Goal: Transaction & Acquisition: Purchase product/service

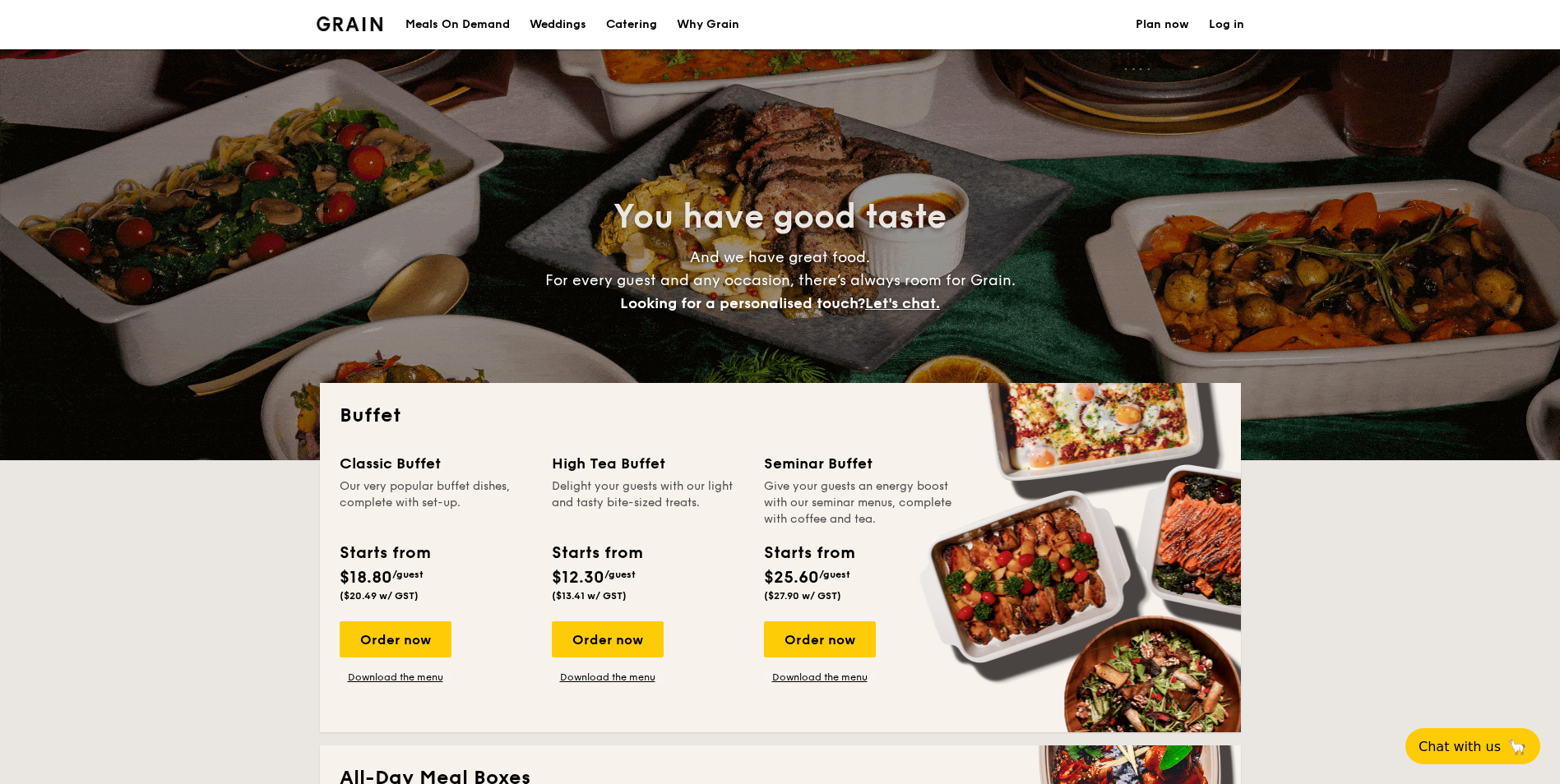
select select
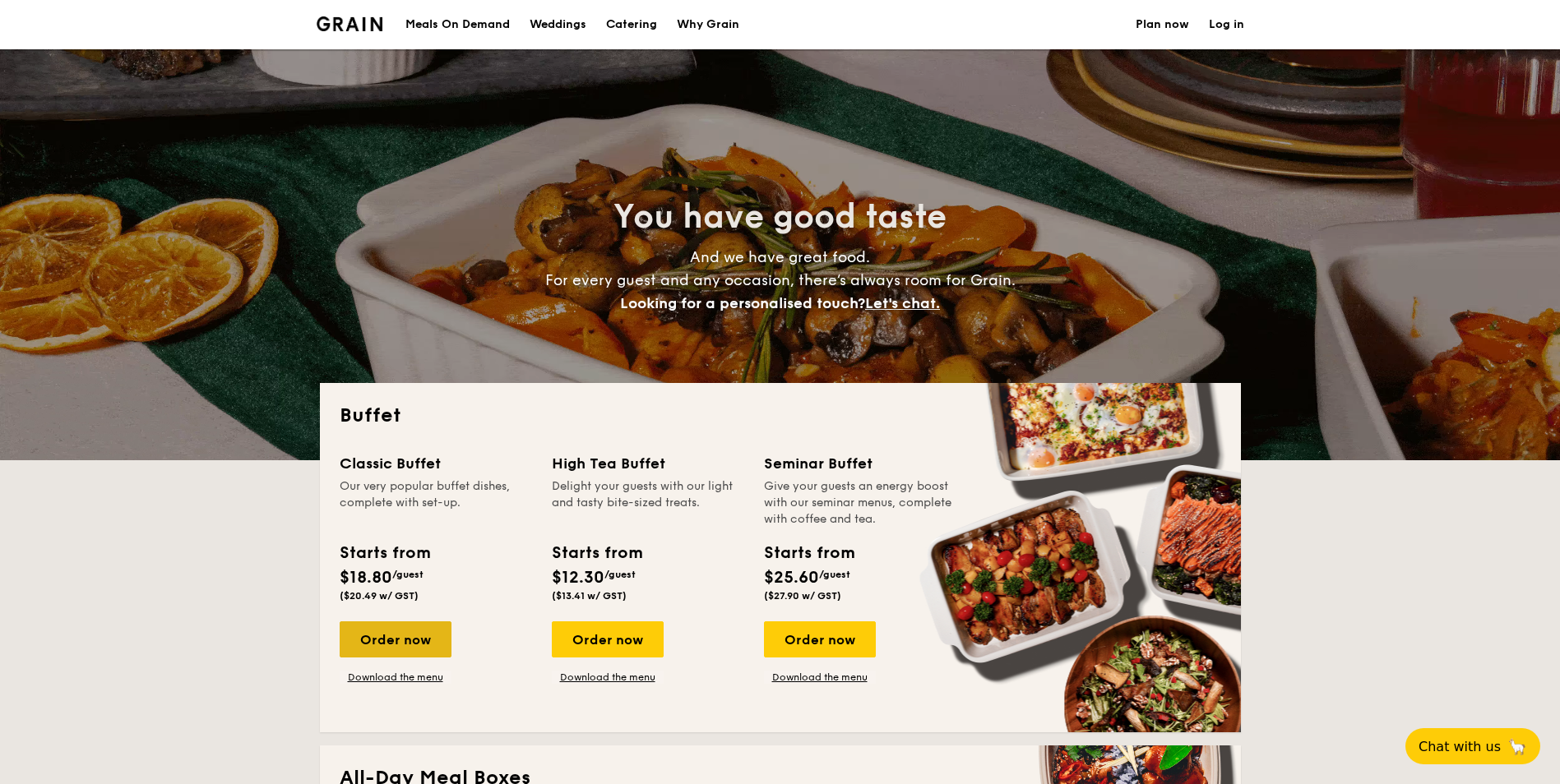
click at [421, 626] on div "Order now" at bounding box center [396, 639] width 112 height 36
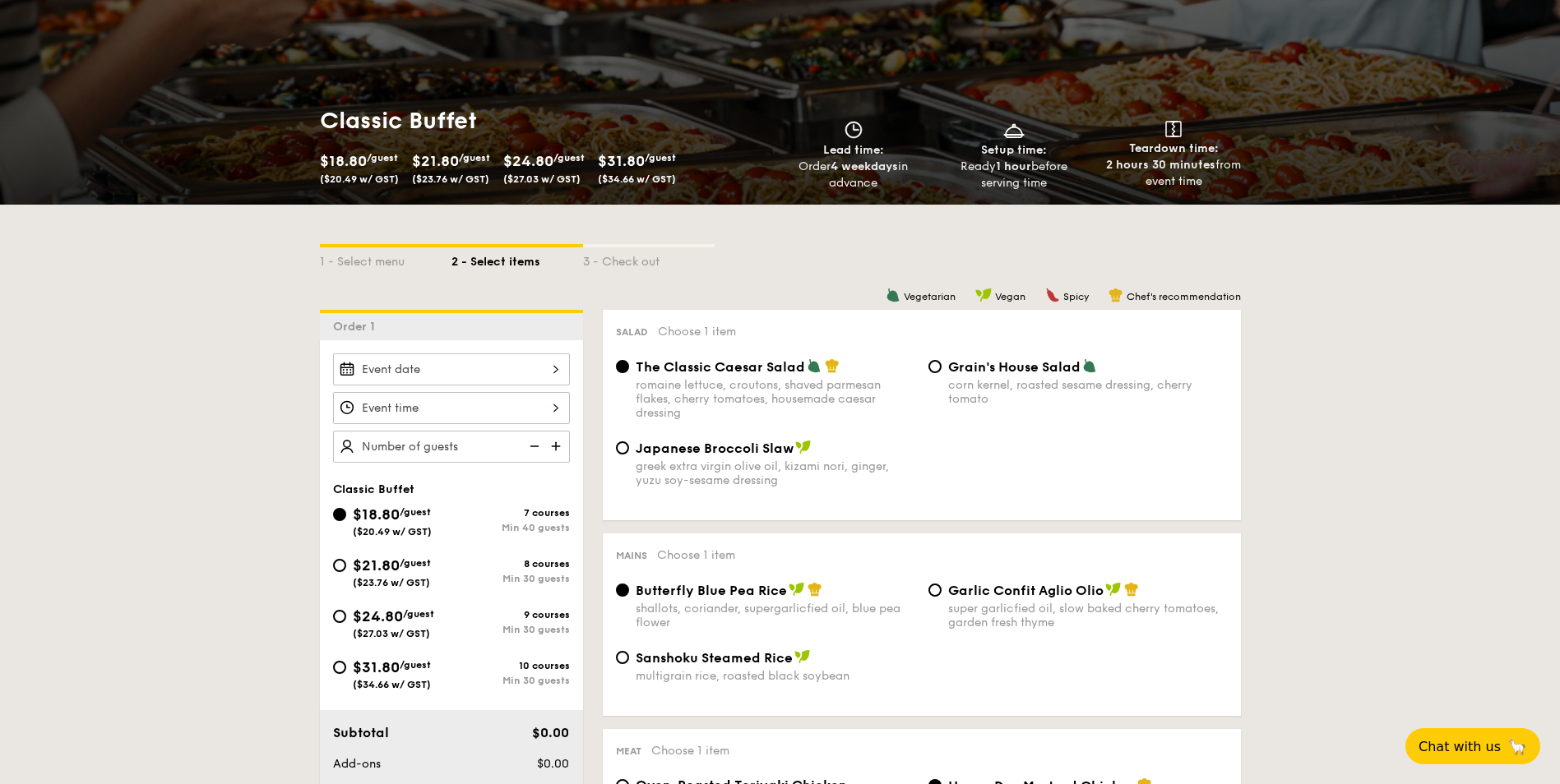
scroll to position [411, 0]
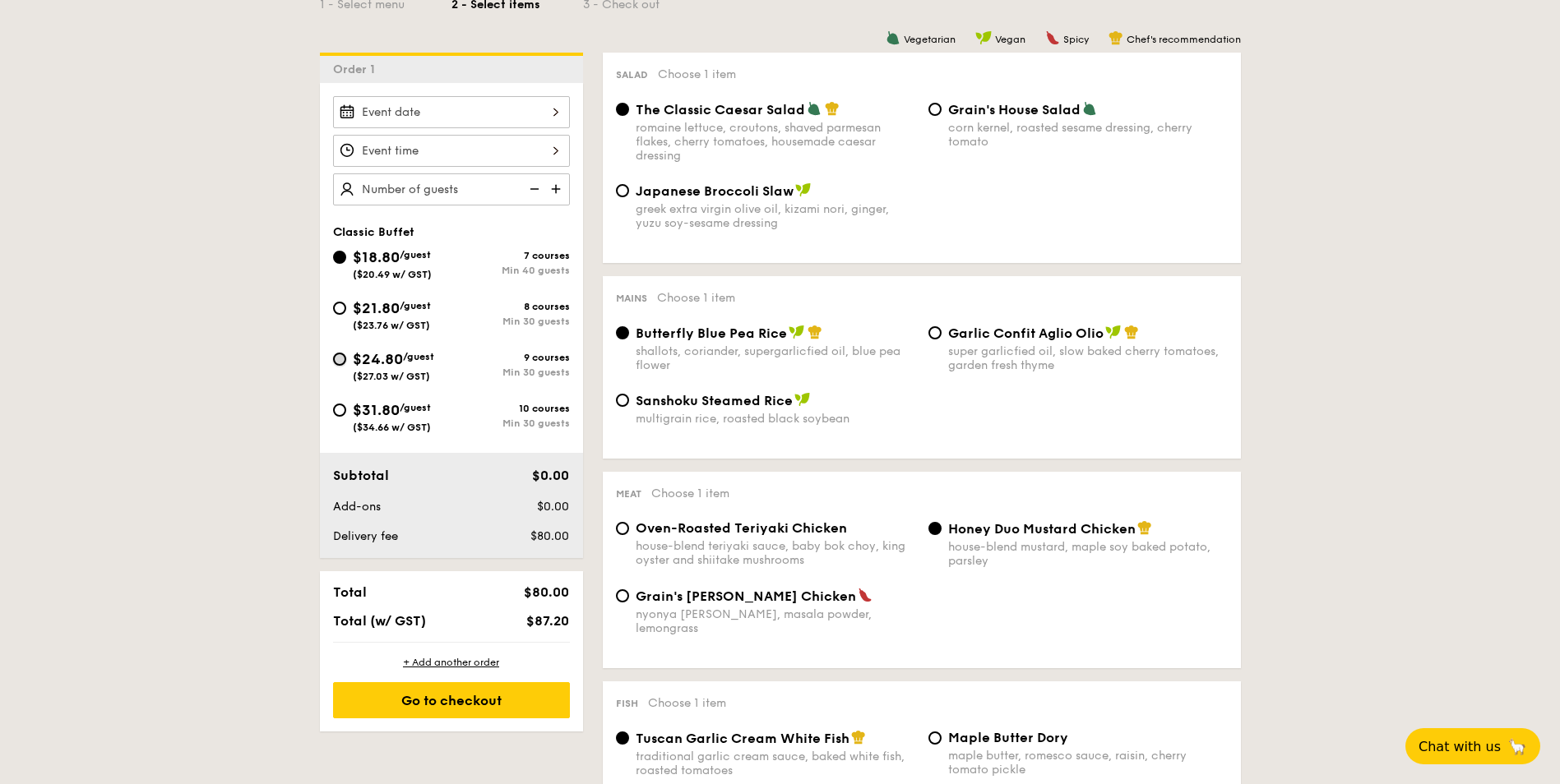
click at [341, 362] on input "$24.80 /guest ($27.03 w/ GST) 9 courses Min 30 guests" at bounding box center [340, 359] width 14 height 14
radio input "true"
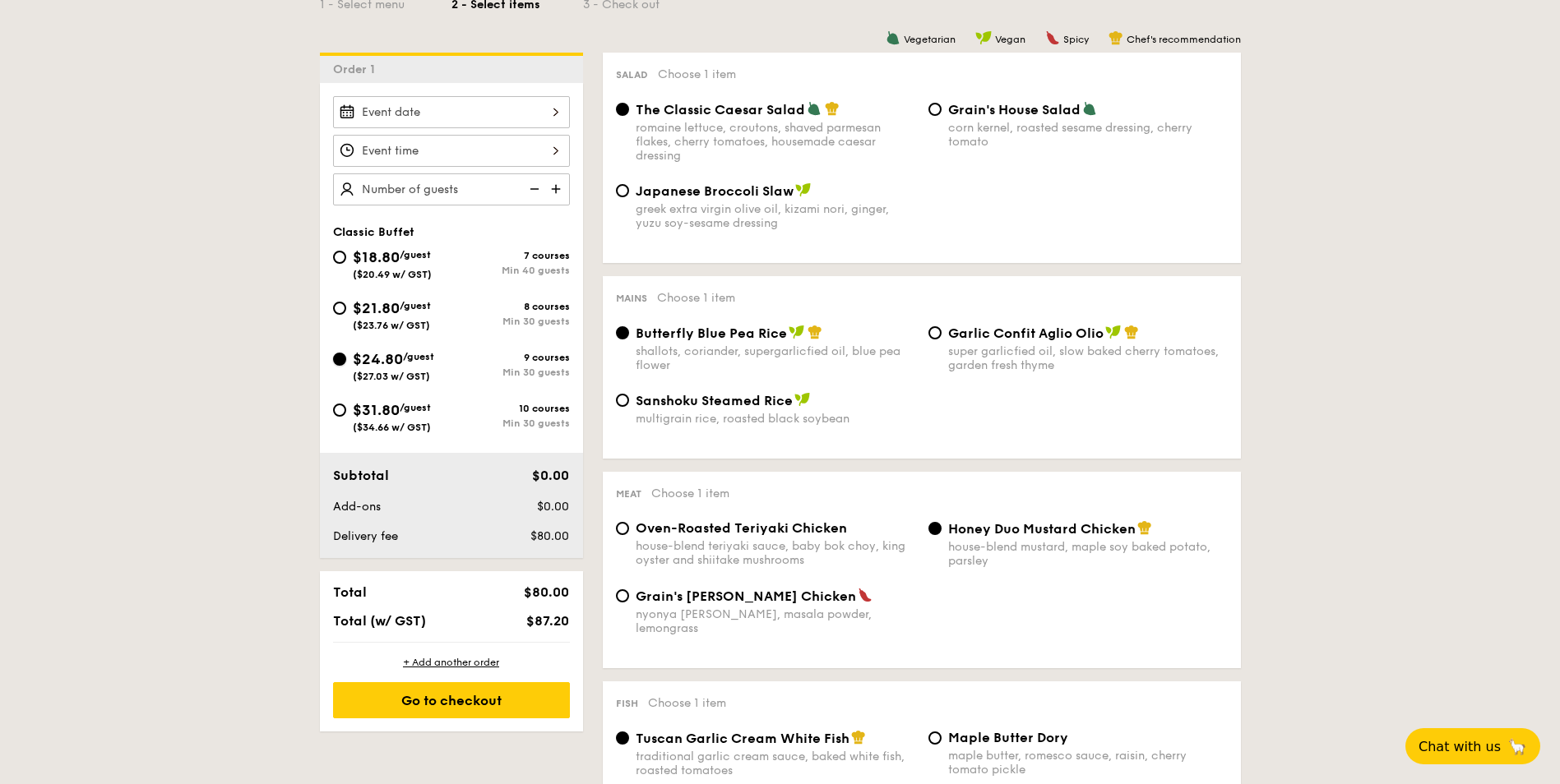
radio input "true"
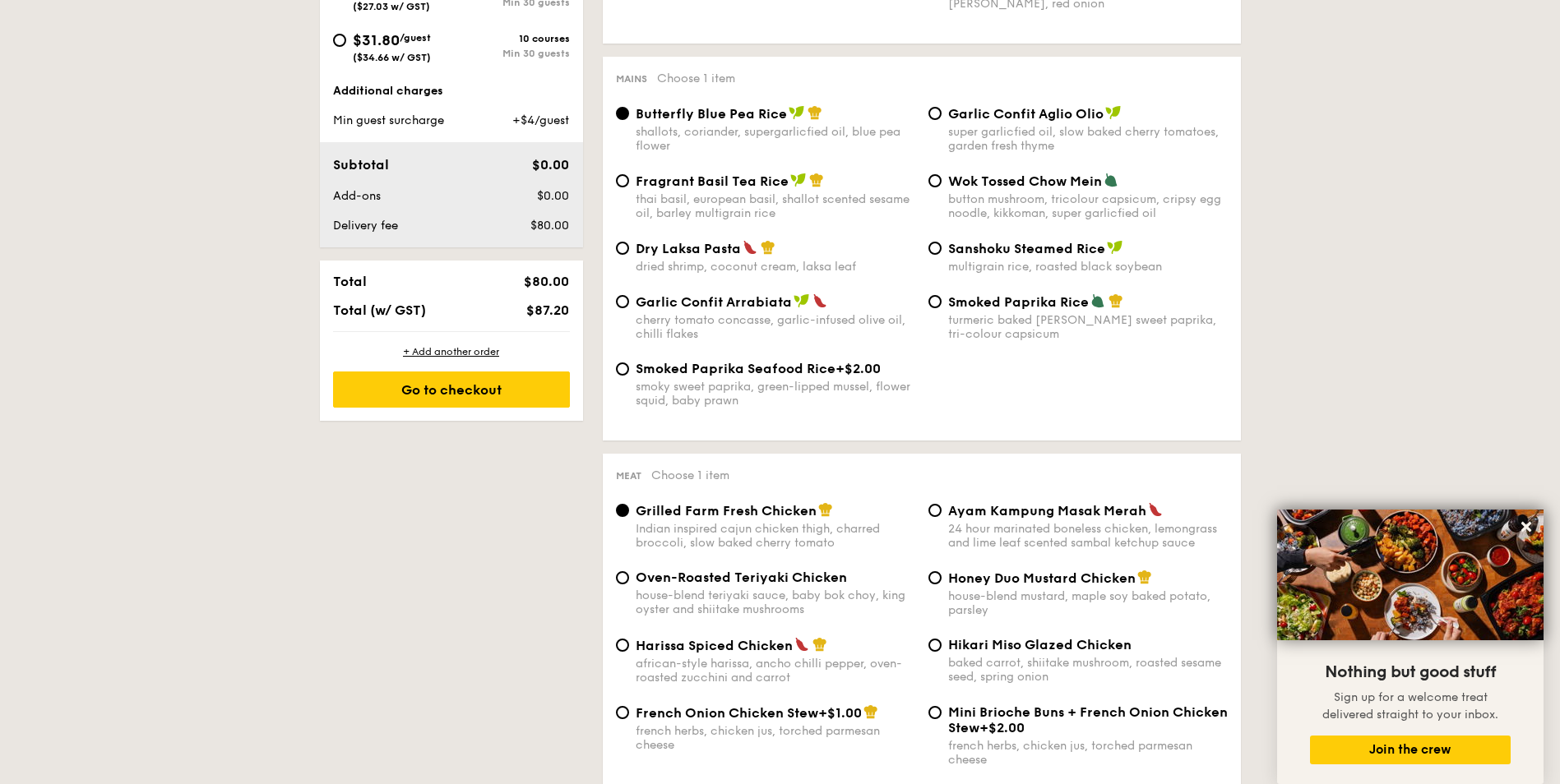
scroll to position [575, 0]
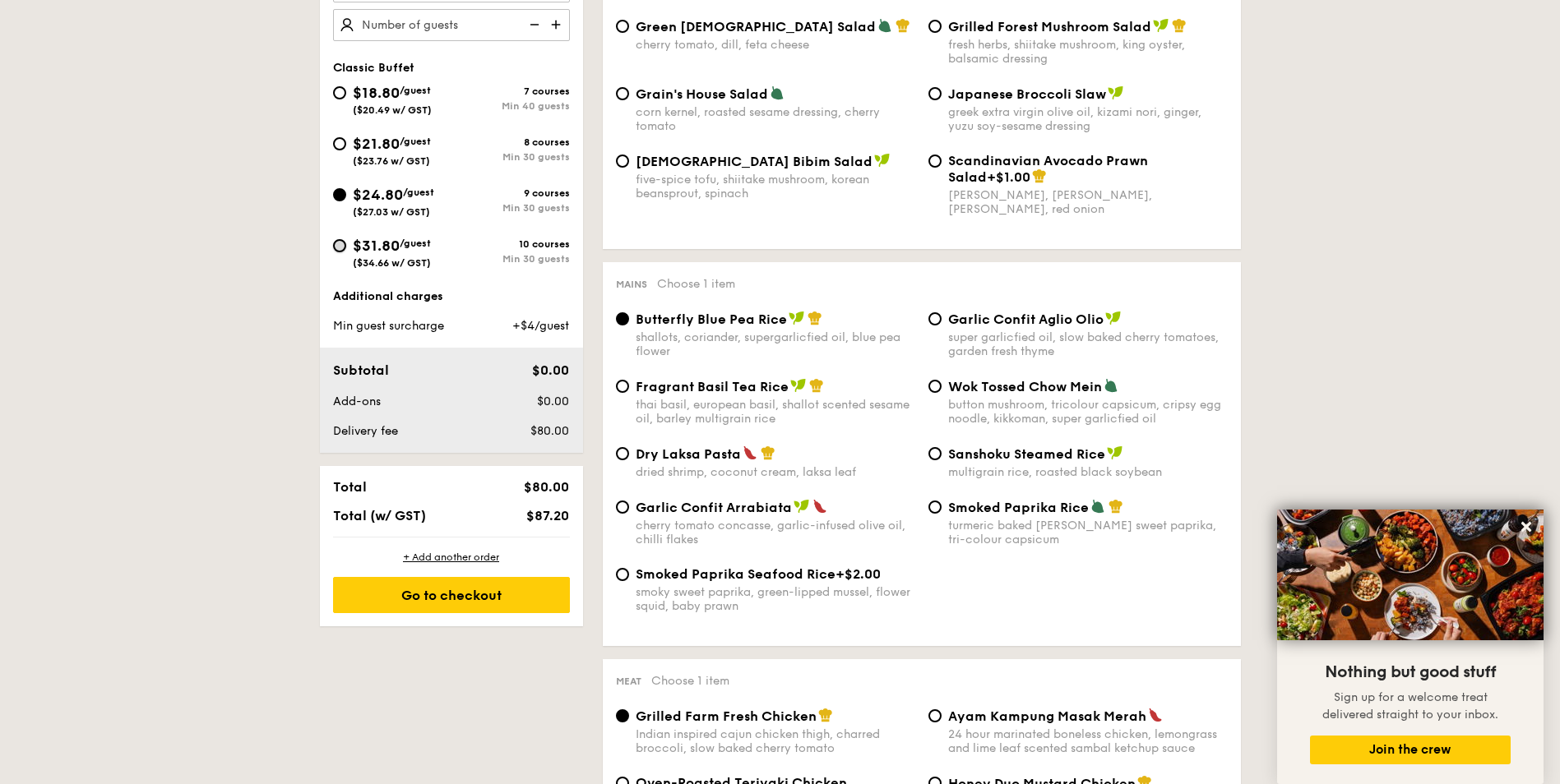
click at [340, 242] on input "$31.80 /guest ($34.66 w/ GST) 10 courses Min 30 guests" at bounding box center [340, 246] width 14 height 14
radio input "true"
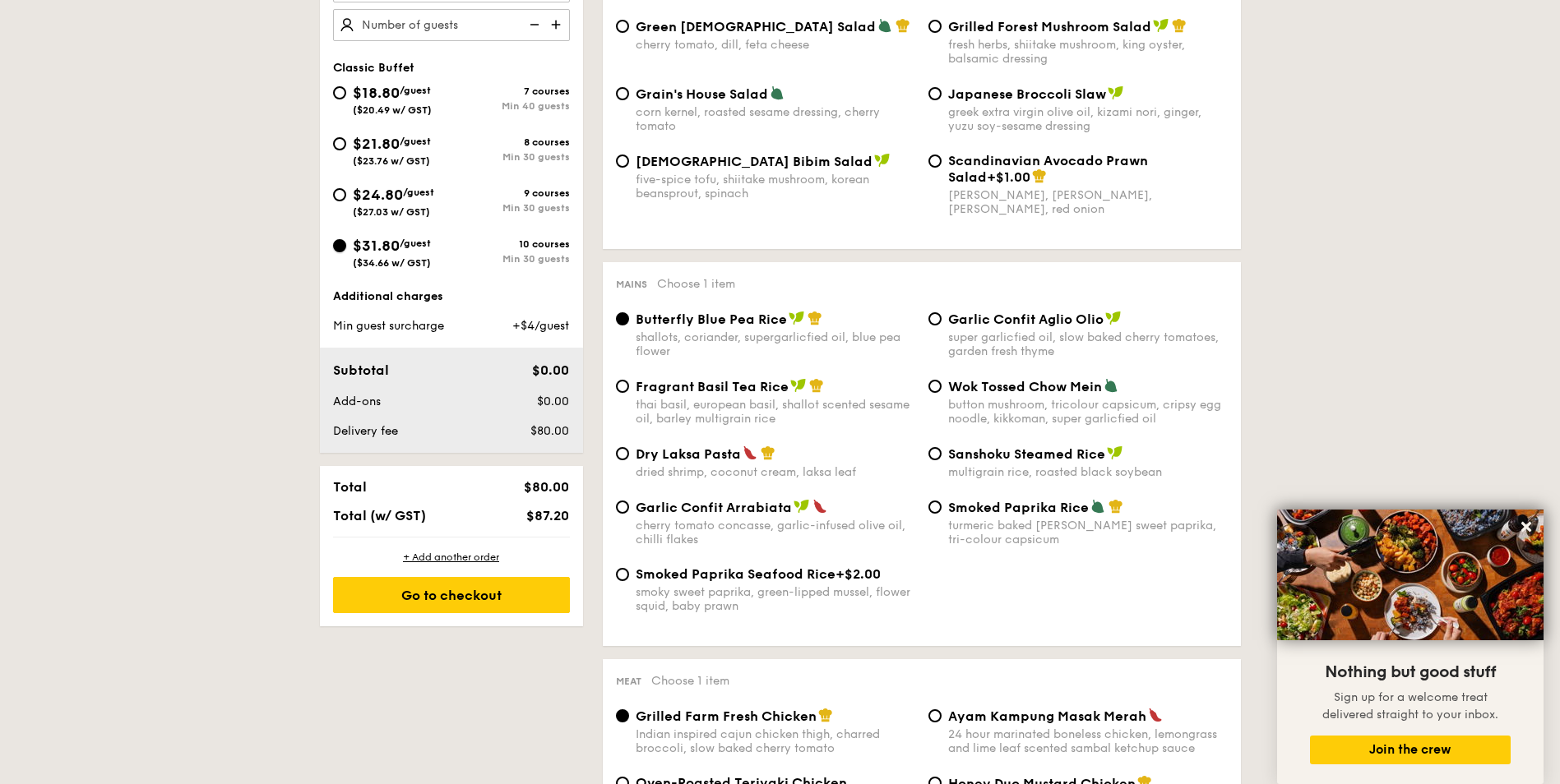
radio input "true"
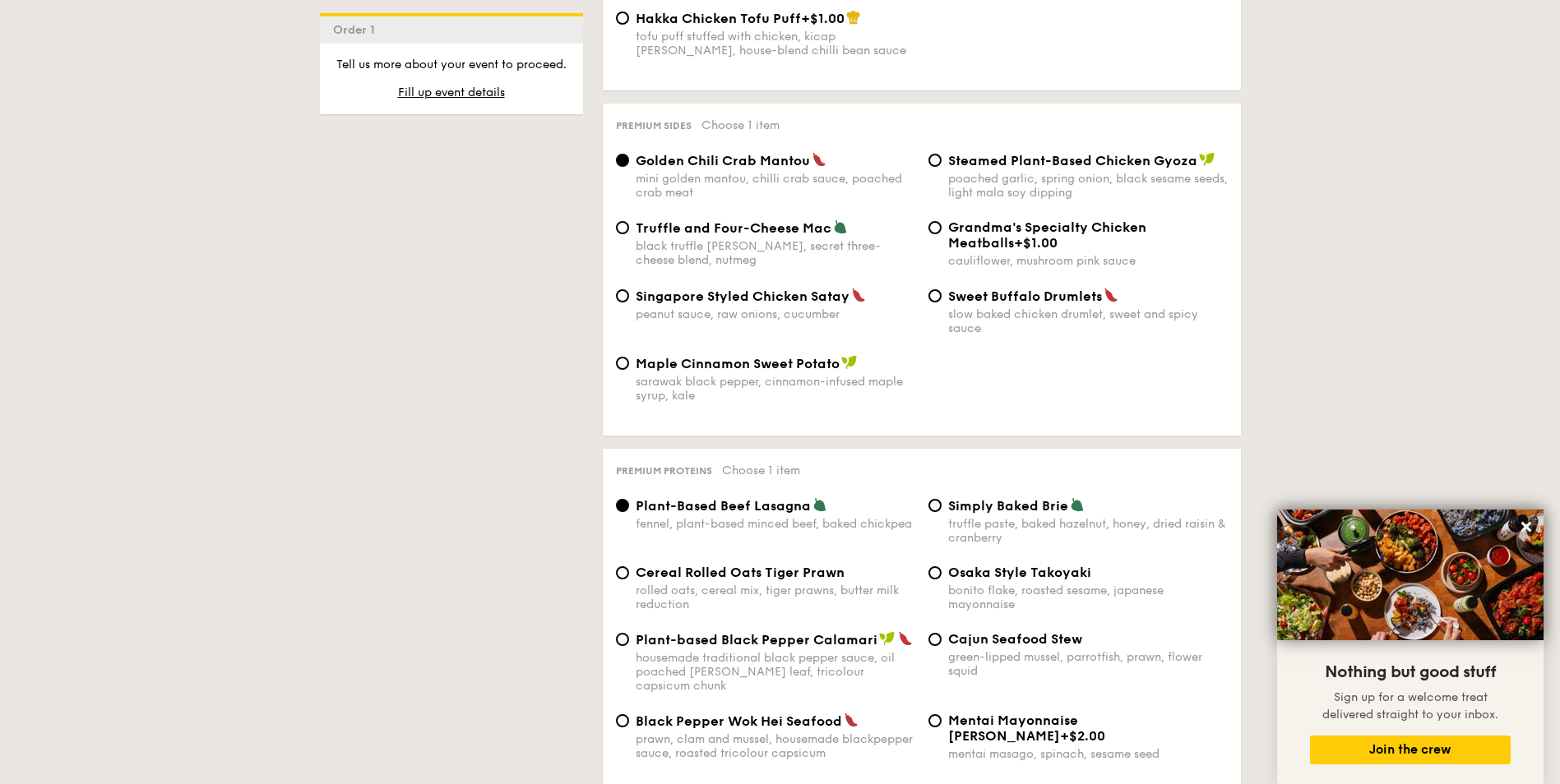
scroll to position [2960, 0]
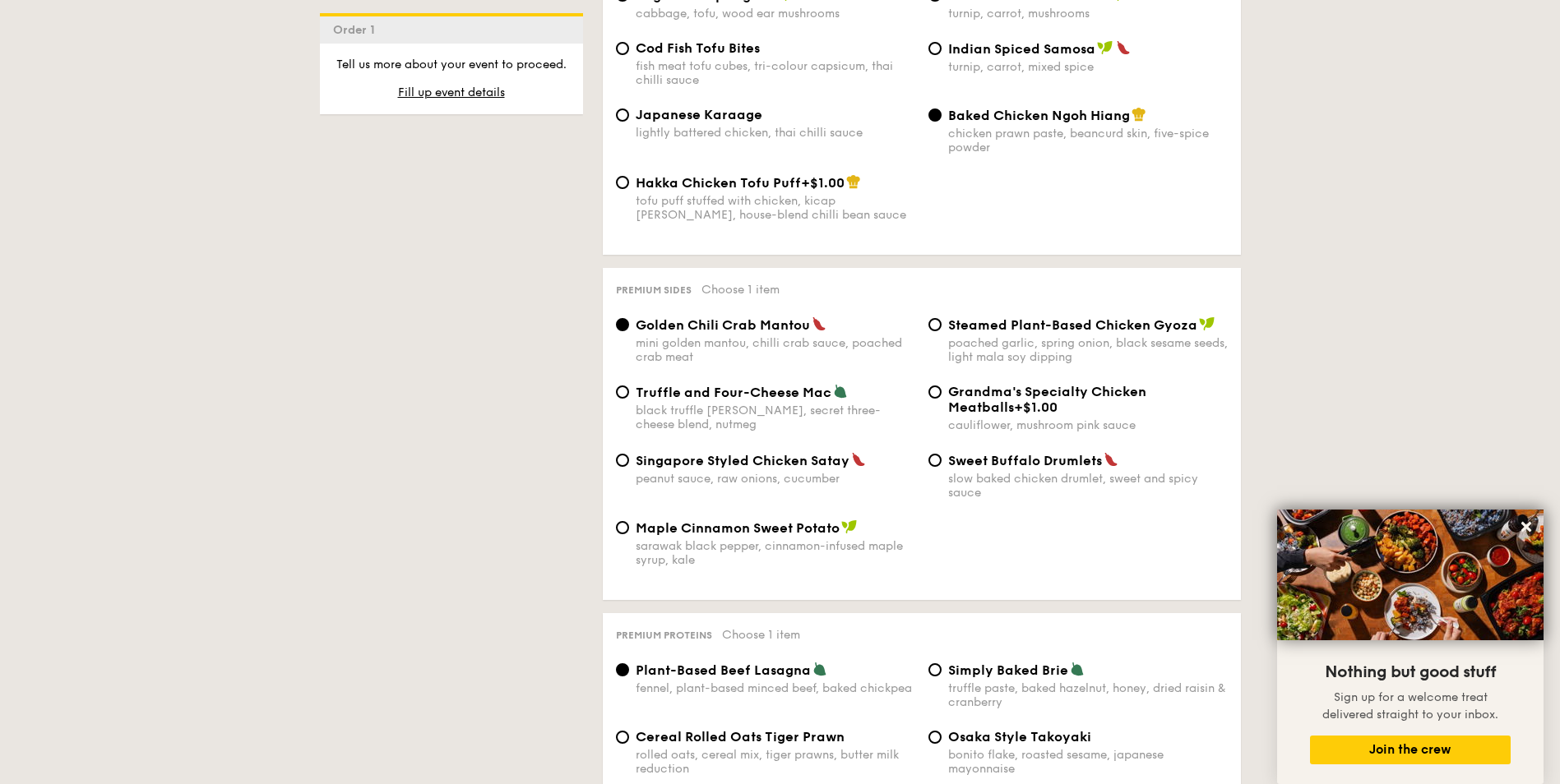
click at [872, 336] on div "mini golden mantou, chilli crab sauce, poached crab meat" at bounding box center [776, 350] width 280 height 28
click at [629, 318] on input "Golden Chili Crab Mantou mini golden mantou, chilli crab sauce, poached crab me…" at bounding box center [622, 325] width 14 height 14
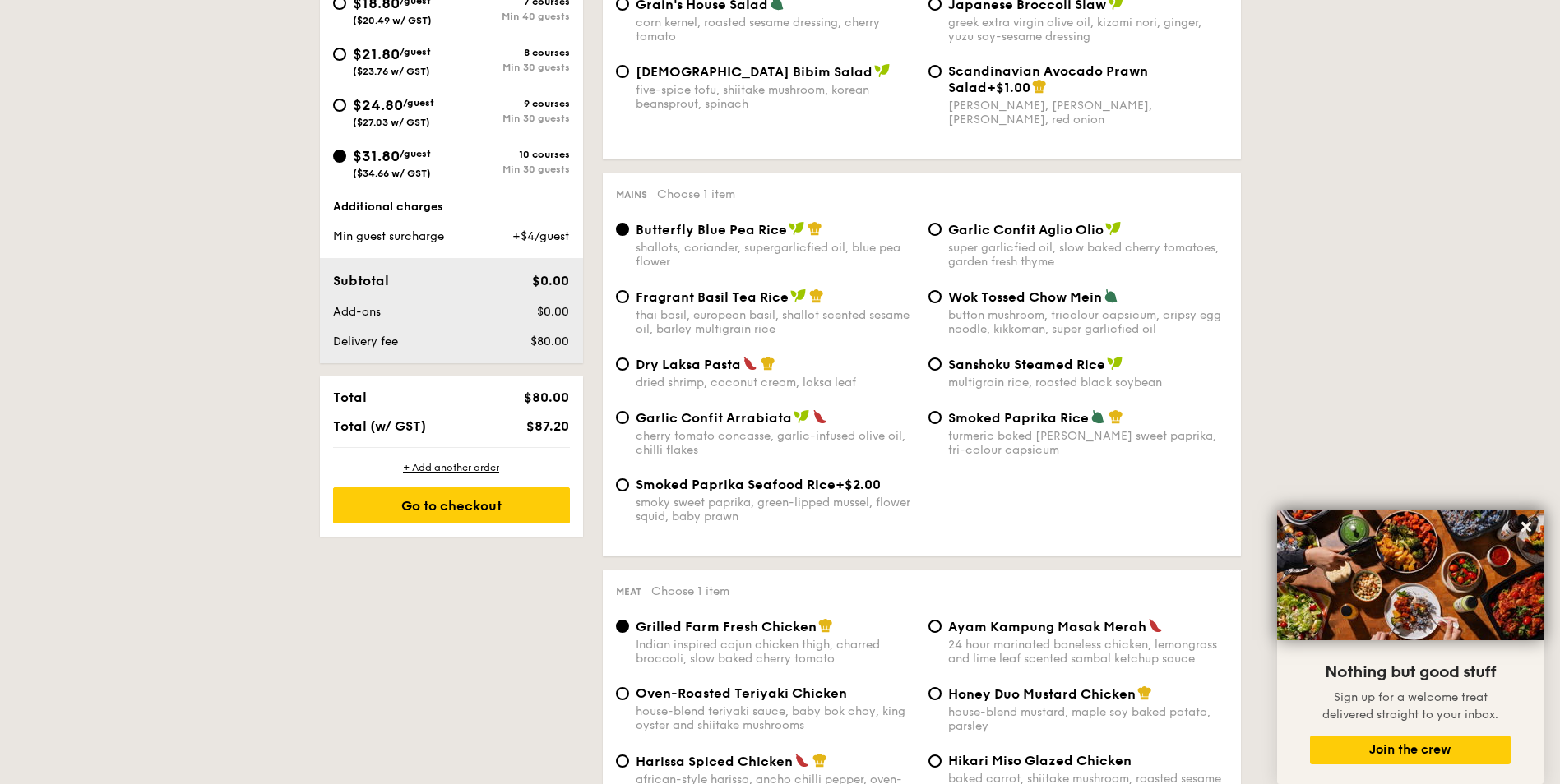
scroll to position [411, 0]
